Goal: Check status: Check status

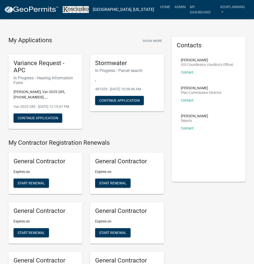
scroll to position [530, 0]
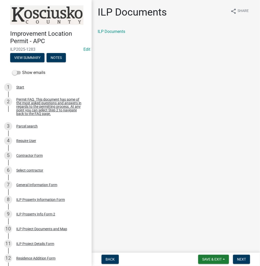
scroll to position [20, 0]
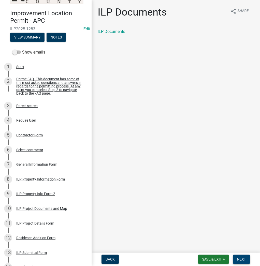
click at [239, 260] on span "Next" at bounding box center [241, 259] width 9 height 4
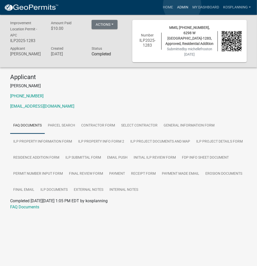
click at [182, 5] on link "Admin" at bounding box center [182, 8] width 15 height 10
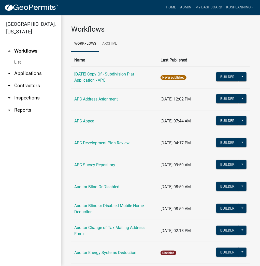
click at [35, 73] on link "arrow_drop_down Applications" at bounding box center [30, 73] width 61 height 12
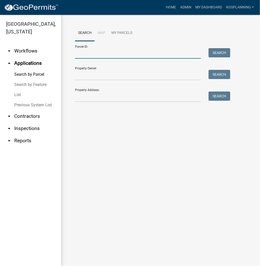
click at [92, 55] on input "Parcel ID:" at bounding box center [138, 53] width 126 height 10
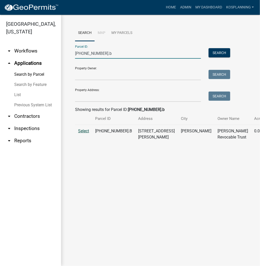
type input "[PHONE_NUMBER].b"
click at [81, 133] on span "Select" at bounding box center [83, 130] width 11 height 5
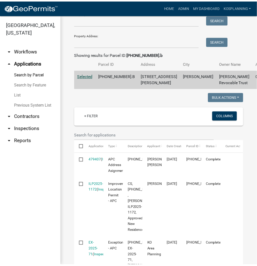
scroll to position [61, 0]
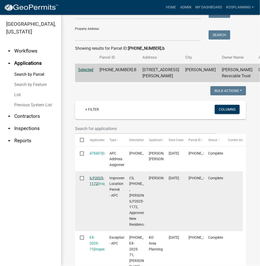
click at [96, 186] on link "ILP2025-1172" at bounding box center [97, 181] width 15 height 10
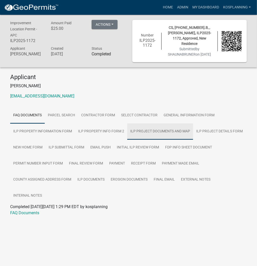
click at [148, 131] on link "ILP Project Documents and Map" at bounding box center [160, 131] width 66 height 16
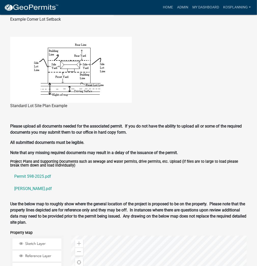
scroll to position [571, 0]
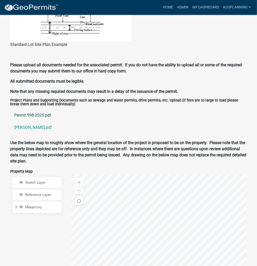
click at [28, 115] on link "Permit 598-2025.pdf" at bounding box center [128, 115] width 237 height 12
click at [34, 127] on link "[PERSON_NAME].pdf" at bounding box center [128, 127] width 237 height 12
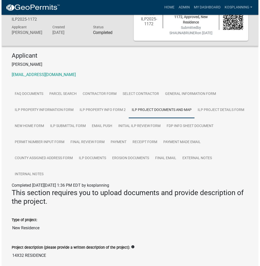
scroll to position [0, 0]
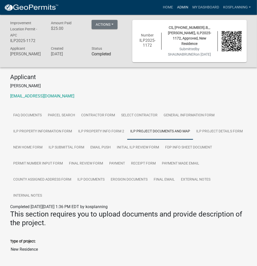
click at [180, 7] on link "Admin" at bounding box center [182, 8] width 15 height 10
